Goal: Transaction & Acquisition: Purchase product/service

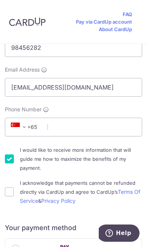
scroll to position [214, 0]
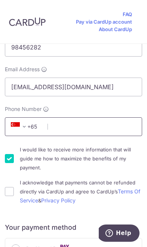
click at [112, 129] on input "Phone Number" at bounding box center [74, 126] width 138 height 19
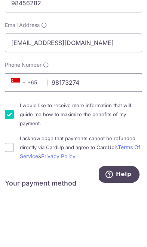
type input "98173274"
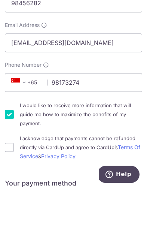
click at [8, 169] on input "I would like to receive more information that will guide me how to maximize the…" at bounding box center [9, 173] width 9 height 9
checkbox input "false"
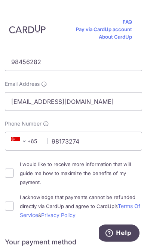
click at [12, 202] on input "I acknowledge that payments cannot be refunded directly via CardUp and agree to…" at bounding box center [9, 206] width 9 height 9
checkbox input "true"
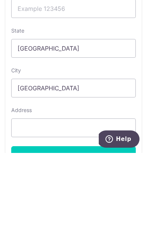
scroll to position [610, 0]
click at [87, 240] on button "Continue" at bounding box center [73, 249] width 125 height 19
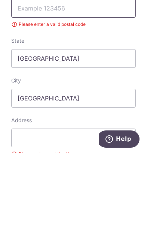
scroll to position [35, 0]
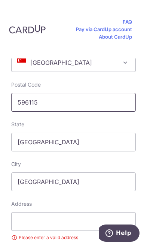
type input "596115"
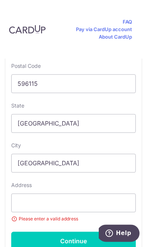
scroll to position [630, 0]
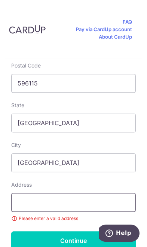
click at [85, 193] on input "text" at bounding box center [73, 202] width 125 height 19
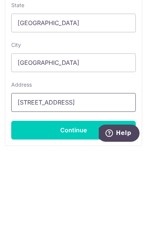
type input "[STREET_ADDRESS]"
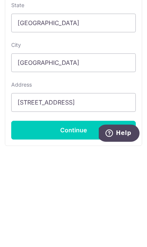
click at [85, 221] on button "Continue" at bounding box center [73, 230] width 125 height 19
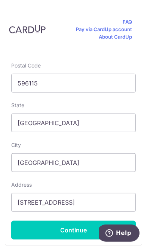
type input "**** 0157"
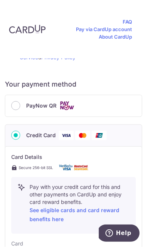
scroll to position [368, 0]
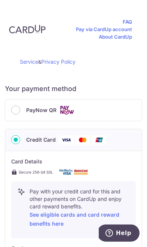
click at [18, 106] on div "PayNow QR" at bounding box center [73, 110] width 125 height 9
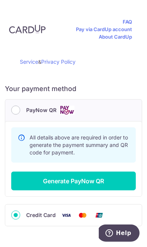
click at [20, 106] on div "PayNow QR" at bounding box center [73, 110] width 125 height 9
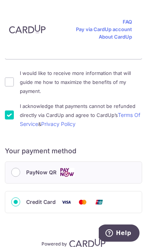
scroll to position [298, 0]
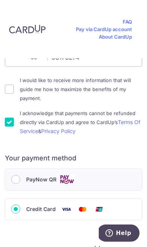
click at [10, 118] on input "I acknowledge that payments cannot be refunded directly via CardUp and agree to…" at bounding box center [9, 122] width 9 height 9
checkbox input "false"
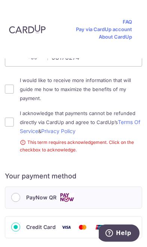
click at [14, 193] on input "PayNow QR" at bounding box center [15, 197] width 9 height 9
radio input "true"
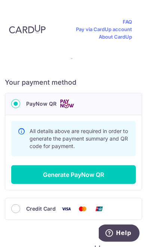
scroll to position [392, 0]
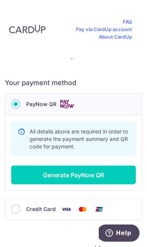
click at [97, 166] on button "Generate PayNow QR" at bounding box center [73, 175] width 125 height 19
click at [58, 166] on button "Generate PayNow QR" at bounding box center [73, 175] width 125 height 19
click at [69, 166] on button "Generate PayNow QR" at bounding box center [73, 175] width 125 height 19
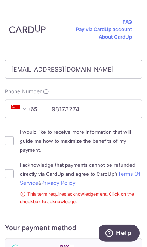
click at [12, 136] on input "I would like to receive more information that will guide me how to maximize the…" at bounding box center [9, 140] width 9 height 9
click at [13, 136] on input "I would like to receive more information that will guide me how to maximize the…" at bounding box center [9, 140] width 9 height 9
checkbox input "false"
click at [13, 169] on input "I acknowledge that payments cannot be refunded directly via CardUp and agree to…" at bounding box center [9, 173] width 9 height 9
checkbox input "true"
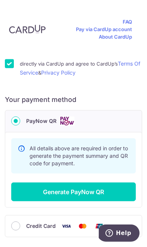
scroll to position [363, 0]
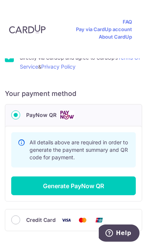
click at [48, 177] on button "Generate PayNow QR" at bounding box center [73, 186] width 125 height 19
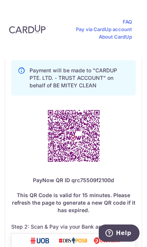
scroll to position [522, 0]
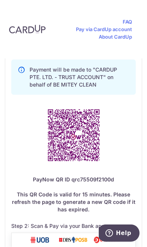
click at [57, 107] on img at bounding box center [73, 135] width 69 height 69
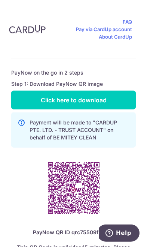
scroll to position [470, 0]
